Goal: Task Accomplishment & Management: Manage account settings

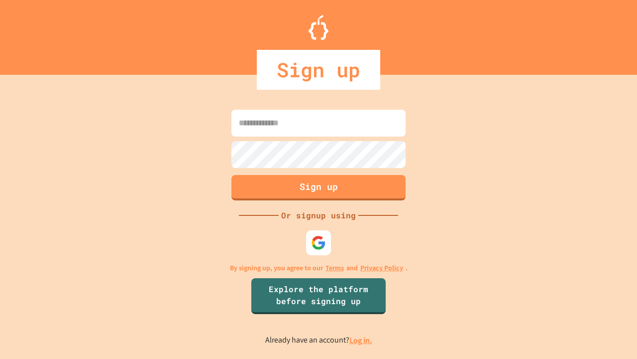
click at [361, 340] on link "Log in." at bounding box center [361, 340] width 23 height 10
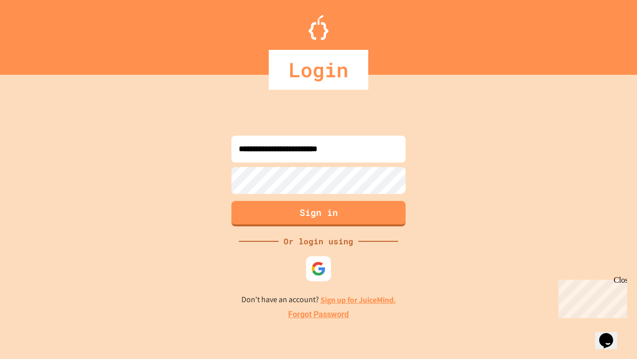
type input "**********"
